Goal: Find specific page/section: Find specific page/section

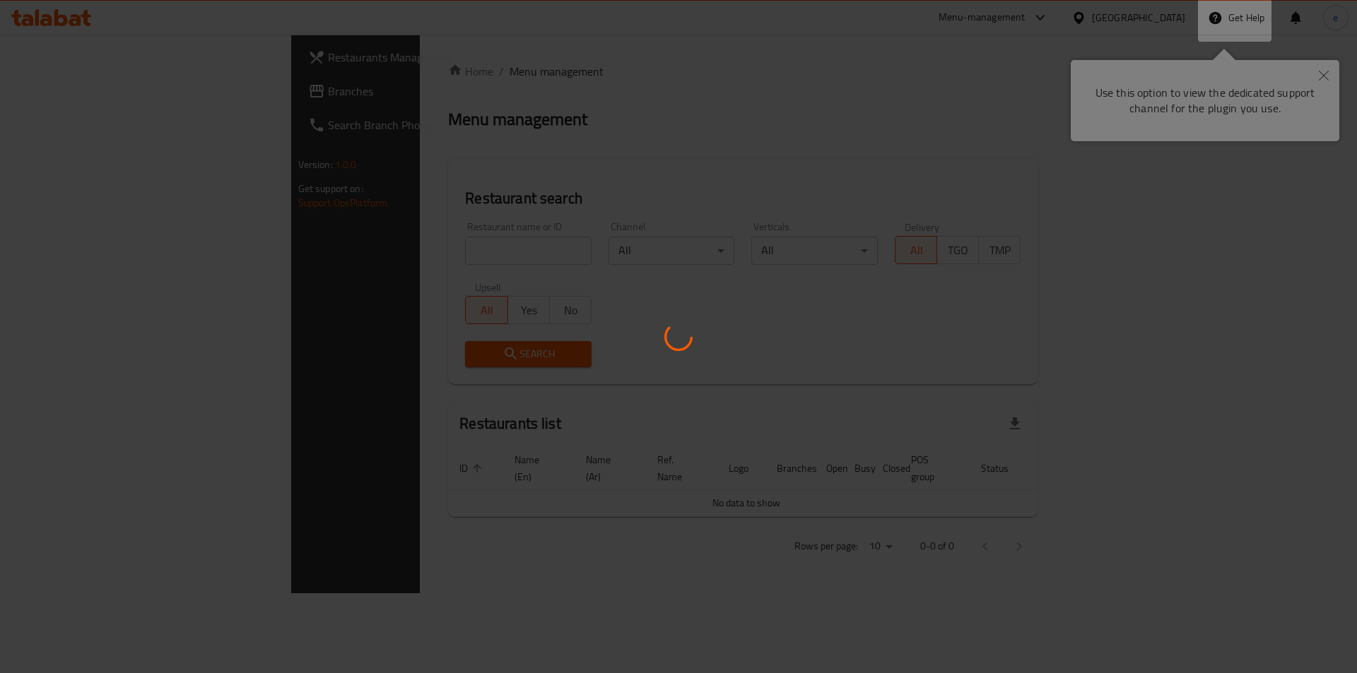
click at [1321, 81] on div at bounding box center [678, 336] width 1357 height 673
click at [1018, 76] on div at bounding box center [678, 336] width 1357 height 673
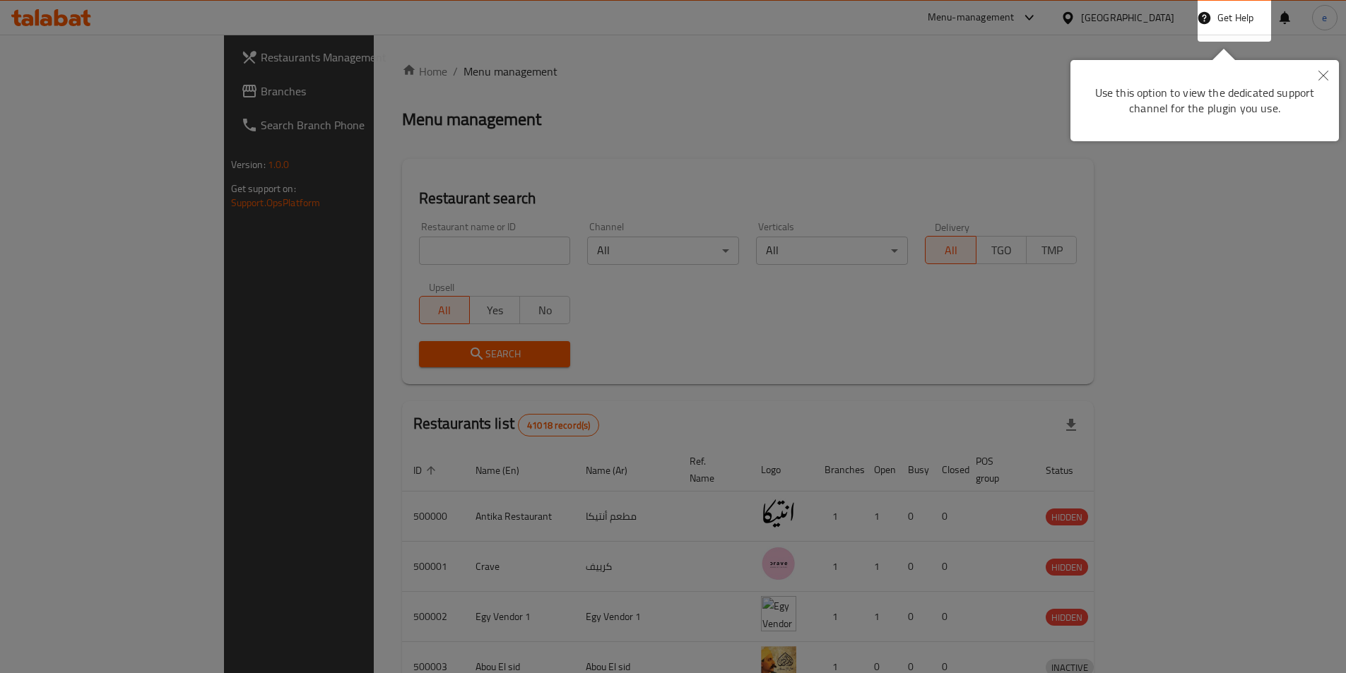
click at [1310, 77] on div at bounding box center [673, 336] width 1346 height 673
click at [1322, 76] on icon "Close" at bounding box center [1324, 76] width 10 height 10
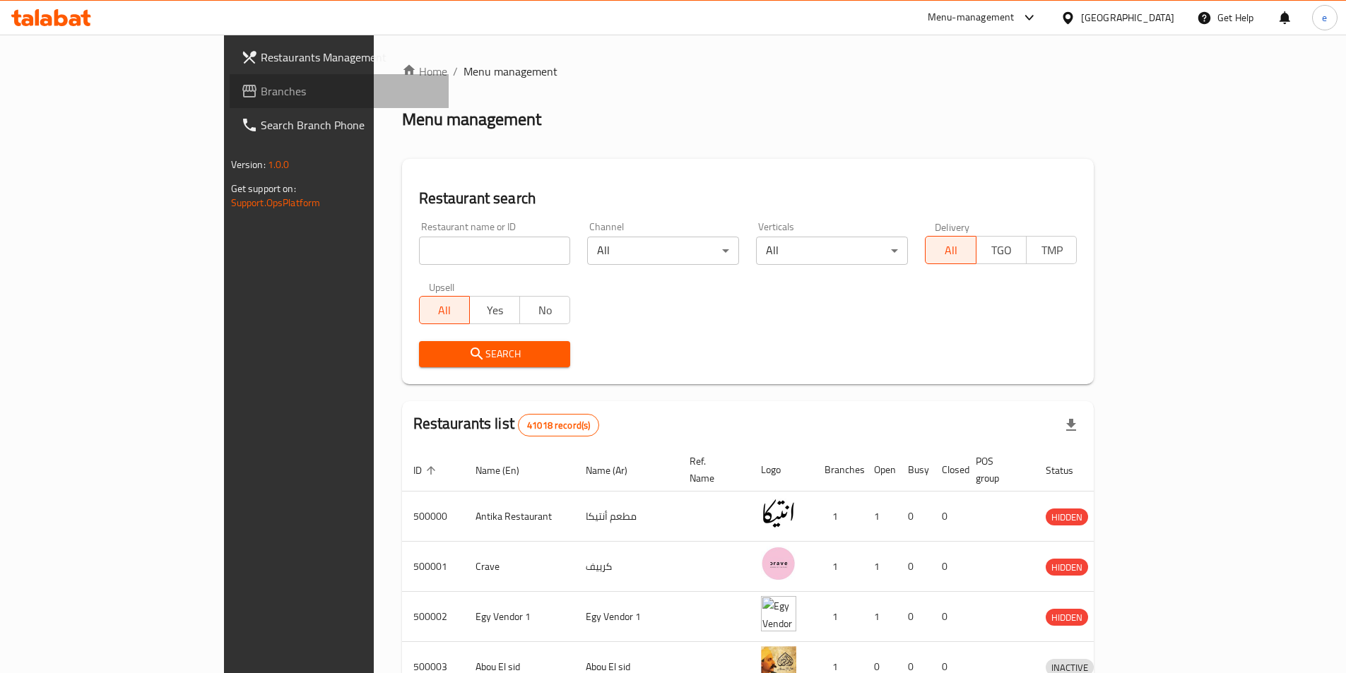
click at [230, 81] on link "Branches" at bounding box center [339, 91] width 219 height 34
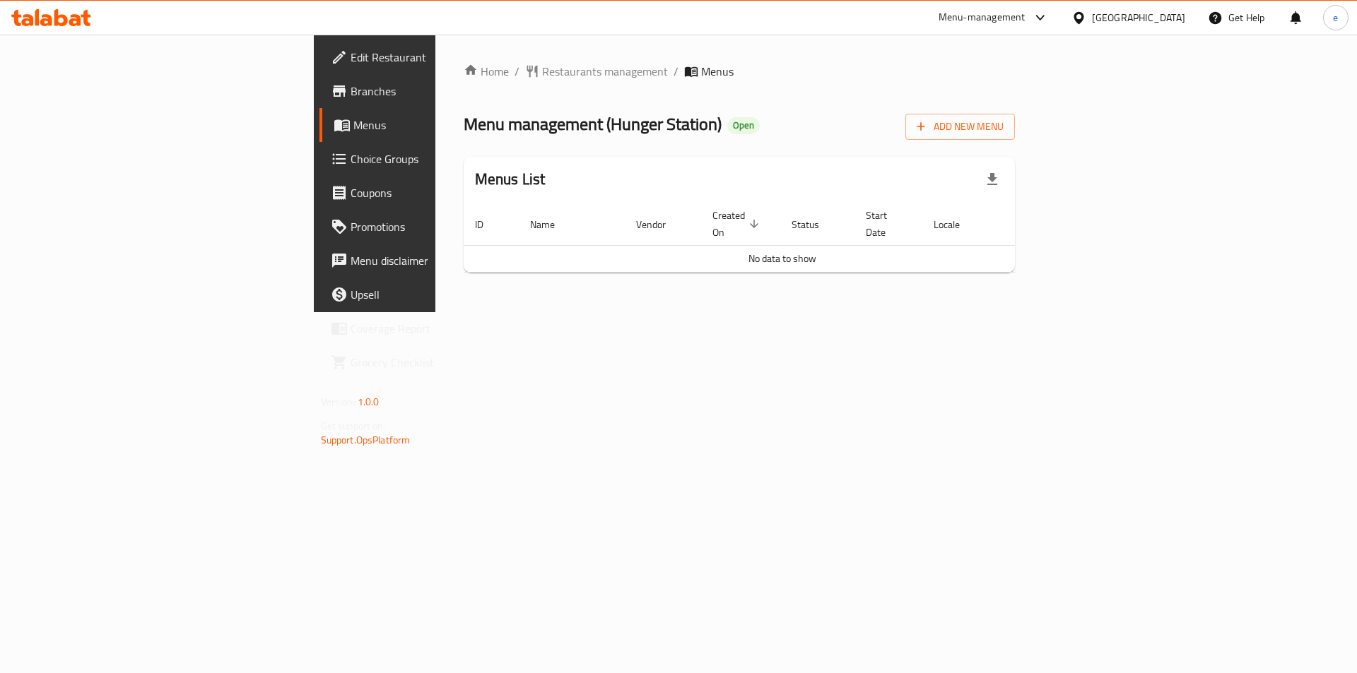
click at [55, 26] on div at bounding box center [51, 17] width 80 height 17
